Goal: Check status

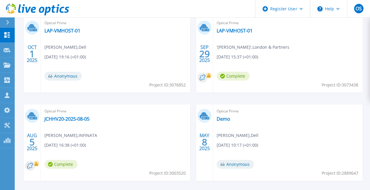
scroll to position [197, 0]
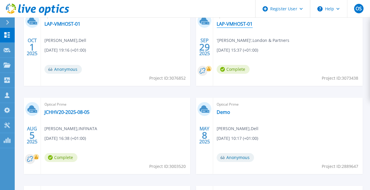
click at [230, 24] on link "LAP-VMHOST-01" at bounding box center [235, 24] width 36 height 6
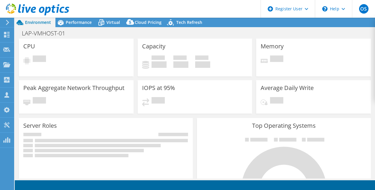
select select "EULondon"
select select "GBP"
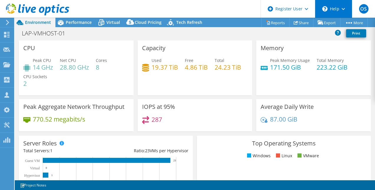
click at [336, 10] on div "\n Help" at bounding box center [333, 9] width 37 height 18
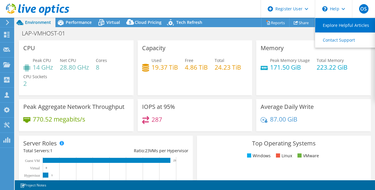
click at [334, 27] on link "Explore Helpful Articles" at bounding box center [348, 25] width 66 height 14
